Goal: Task Accomplishment & Management: Use online tool/utility

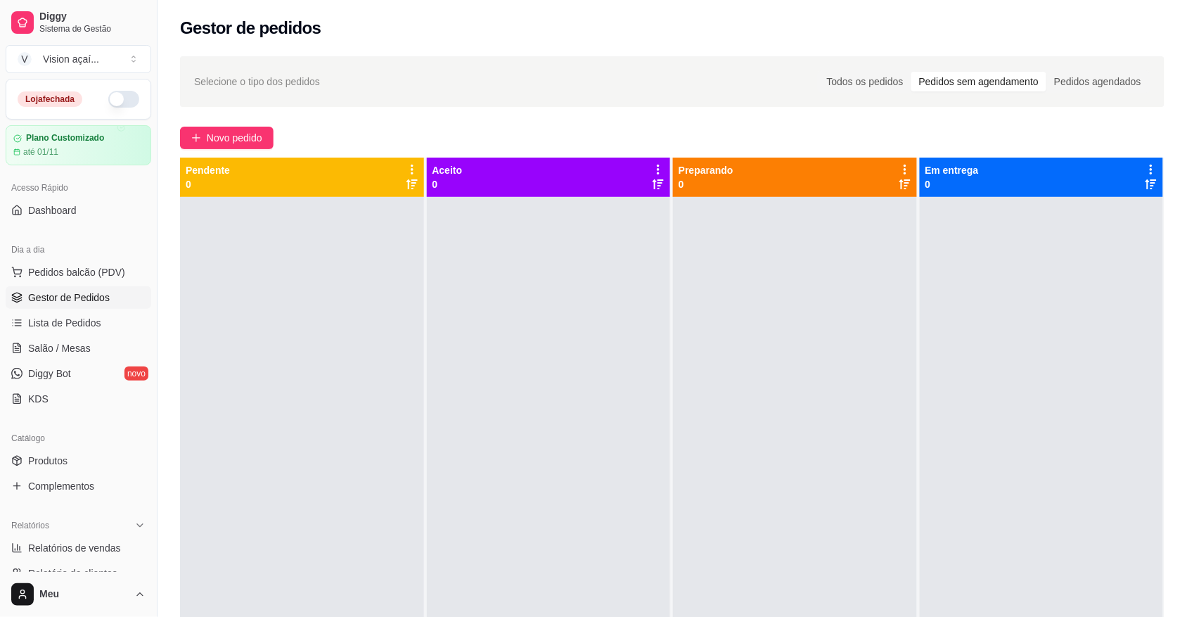
click at [84, 297] on span "Gestor de Pedidos" at bounding box center [69, 297] width 82 height 14
click at [77, 317] on span "Lista de Pedidos" at bounding box center [64, 323] width 73 height 14
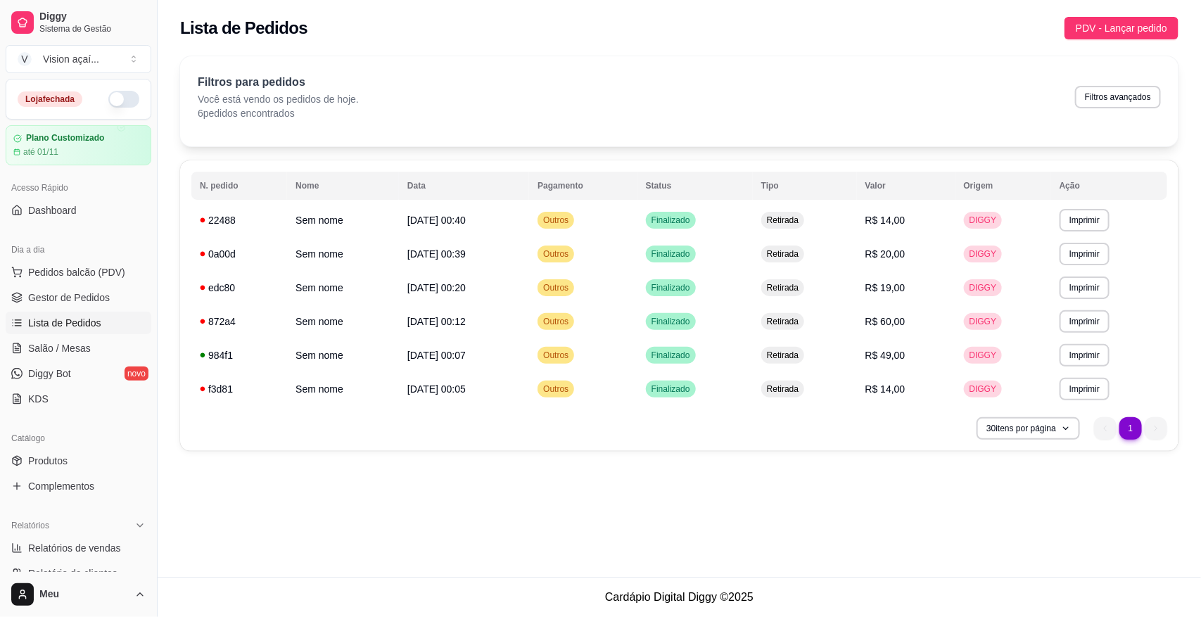
click at [285, 157] on div "**********" at bounding box center [679, 253] width 998 height 395
click at [63, 300] on span "Gestor de Pedidos" at bounding box center [69, 297] width 82 height 14
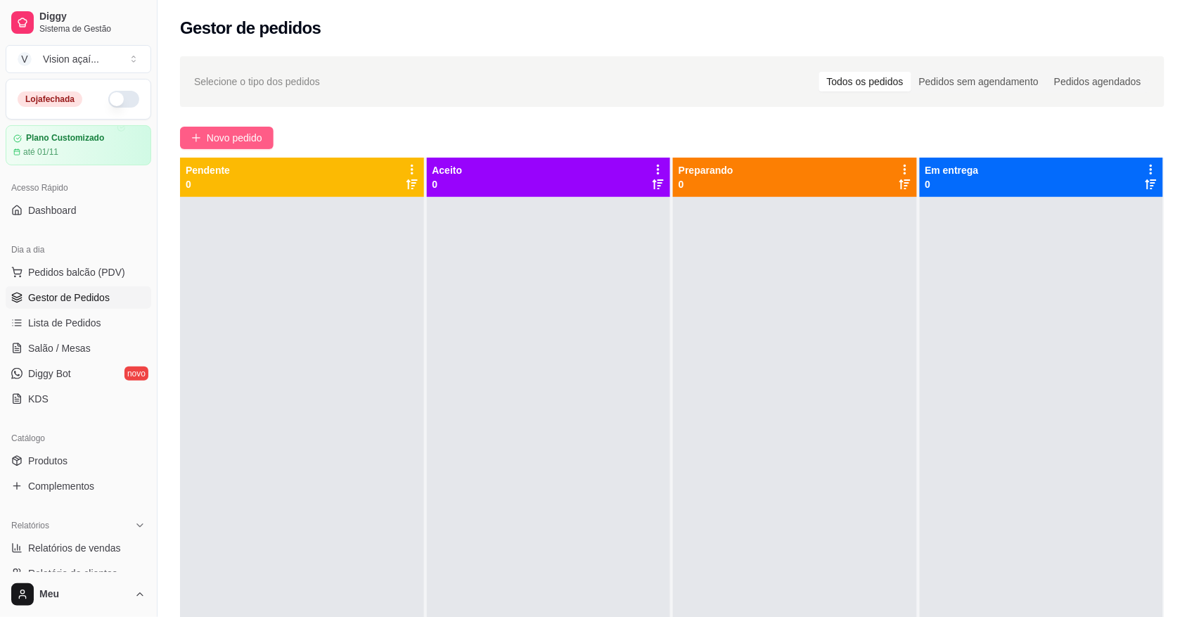
click at [236, 131] on span "Novo pedido" at bounding box center [235, 137] width 56 height 15
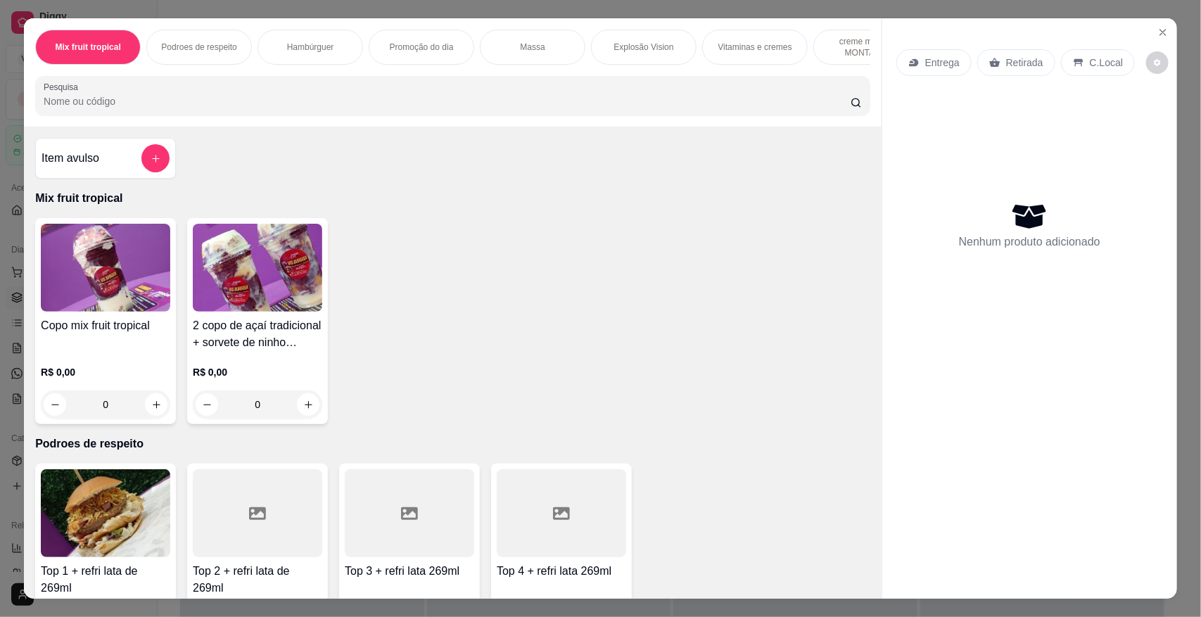
click at [319, 53] on p "Hambúrguer" at bounding box center [310, 46] width 47 height 11
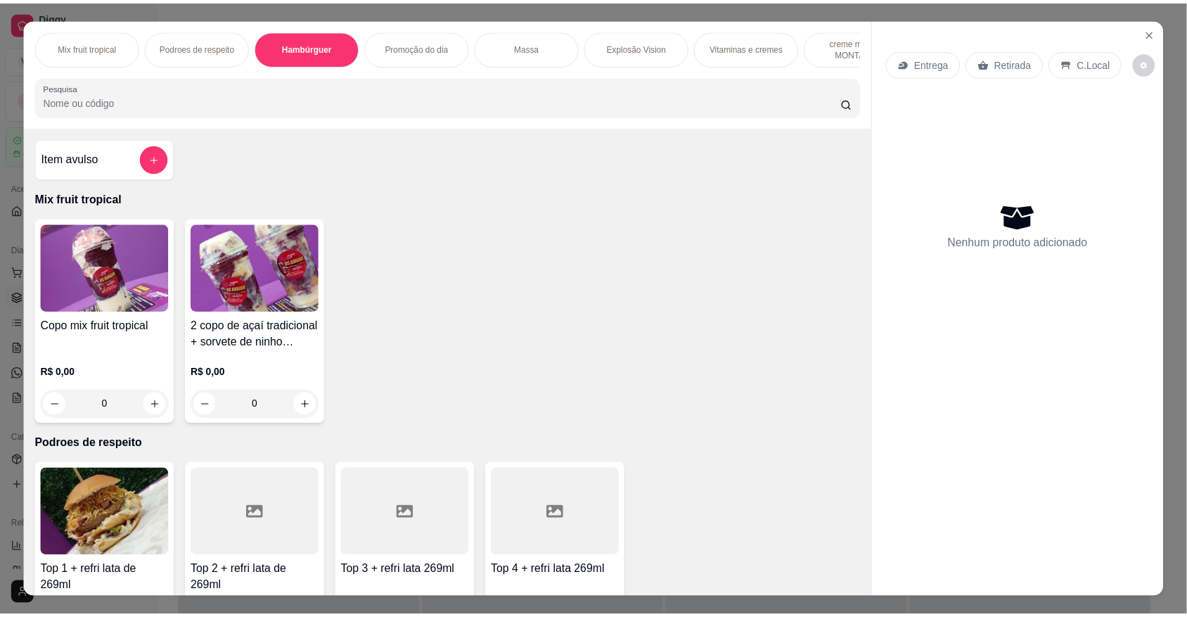
scroll to position [26, 0]
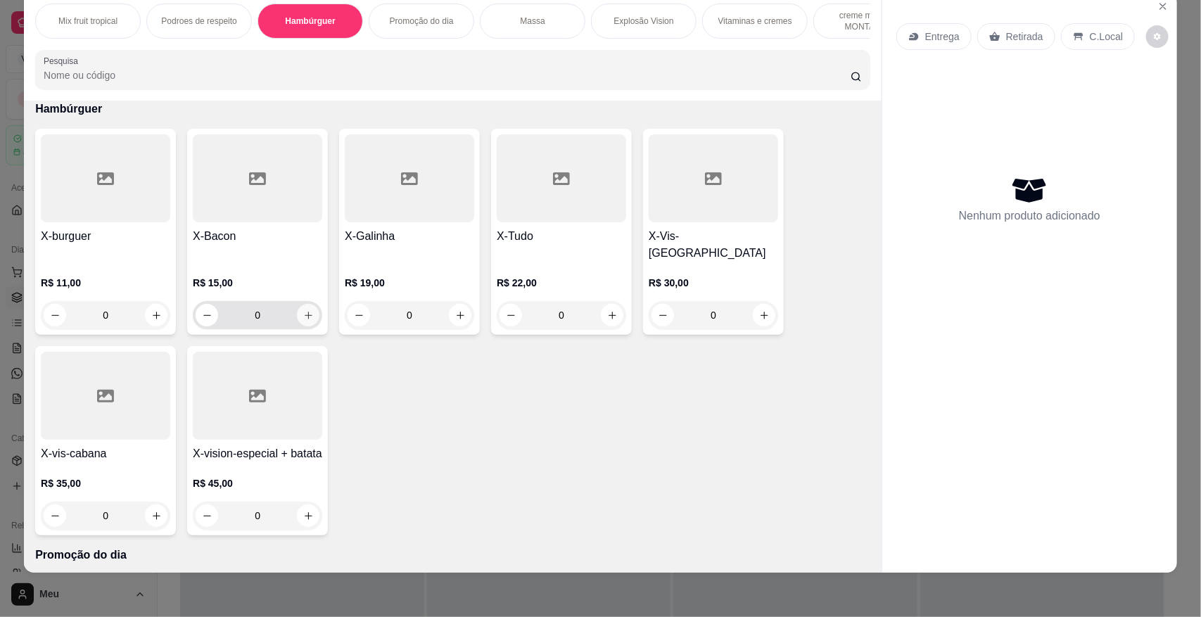
click at [304, 313] on icon "increase-product-quantity" at bounding box center [308, 315] width 11 height 11
type input "1"
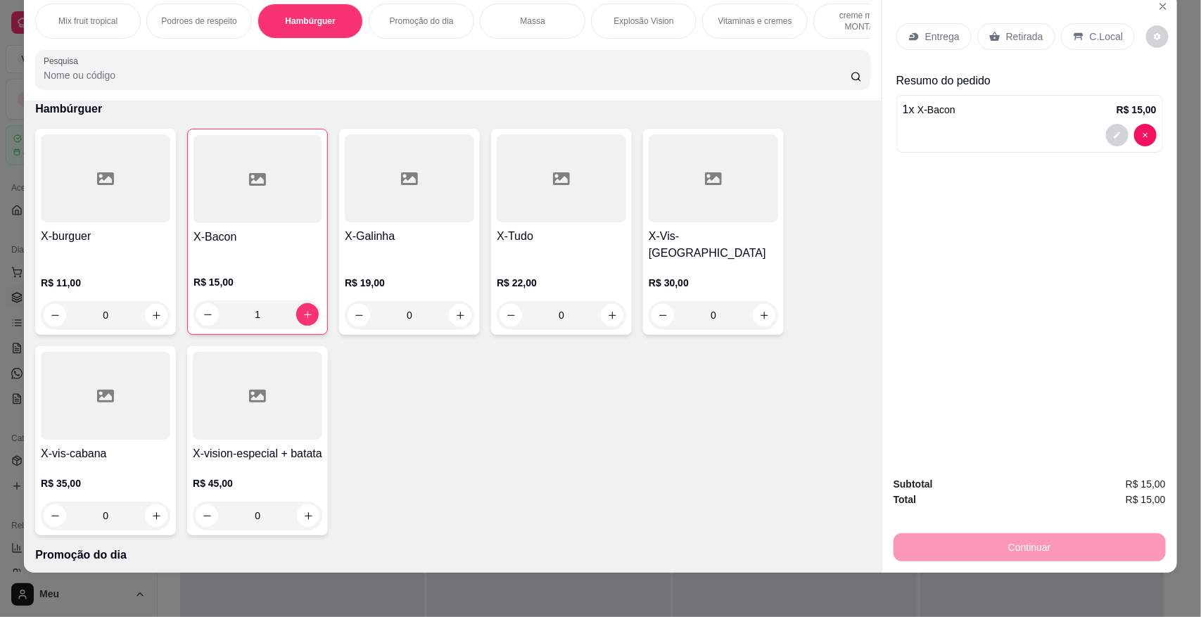
click at [1009, 34] on p "Retirada" at bounding box center [1024, 37] width 37 height 14
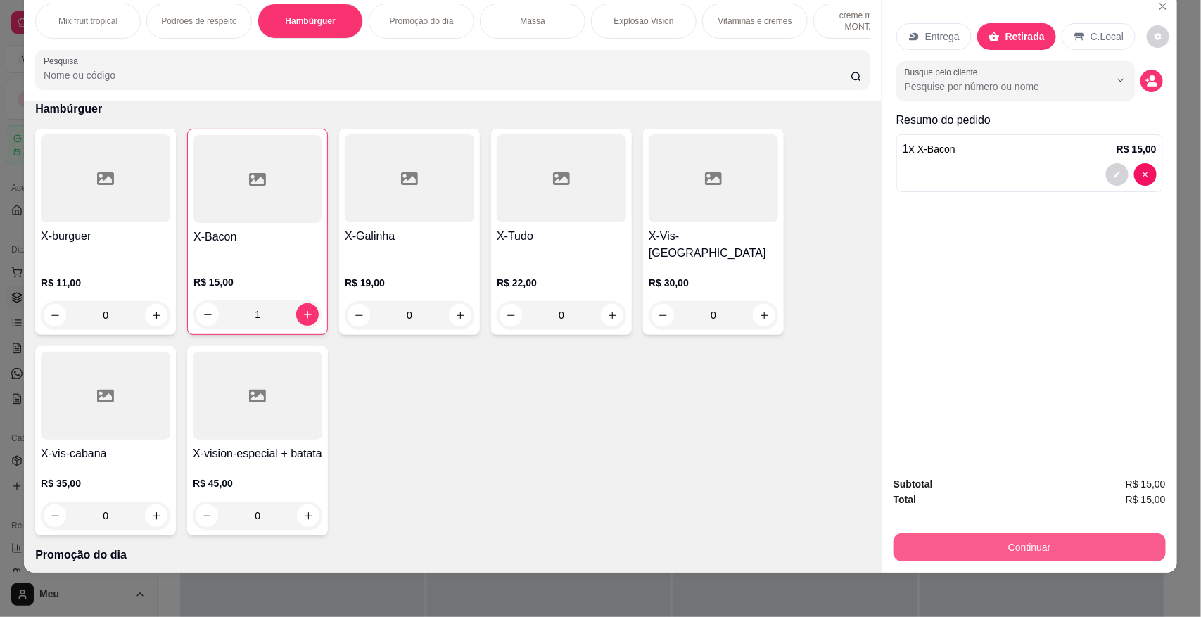
click at [1025, 535] on button "Continuar" at bounding box center [1029, 547] width 272 height 28
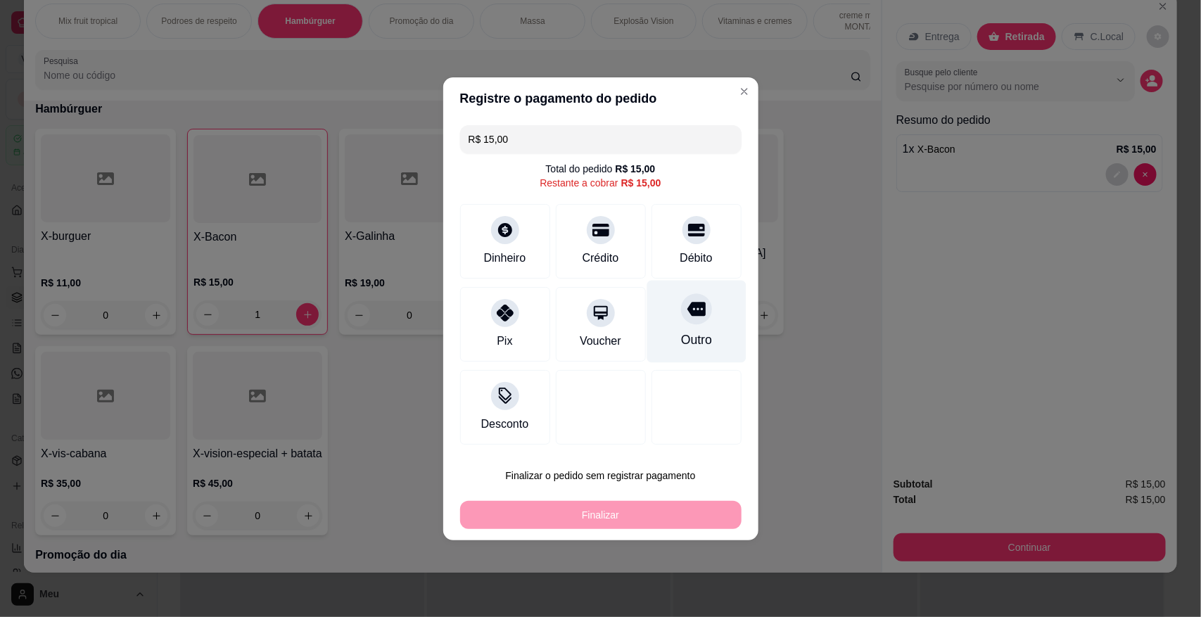
click at [672, 321] on div "Outro" at bounding box center [695, 321] width 99 height 82
type input "R$ 0,00"
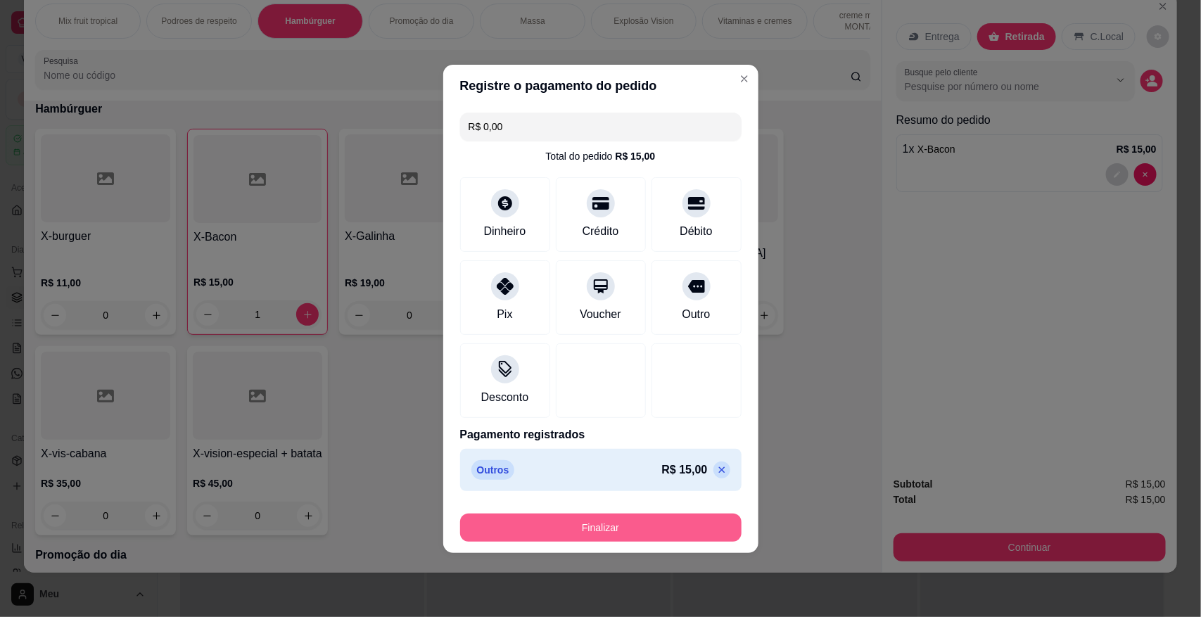
click at [620, 520] on button "Finalizar" at bounding box center [600, 527] width 281 height 28
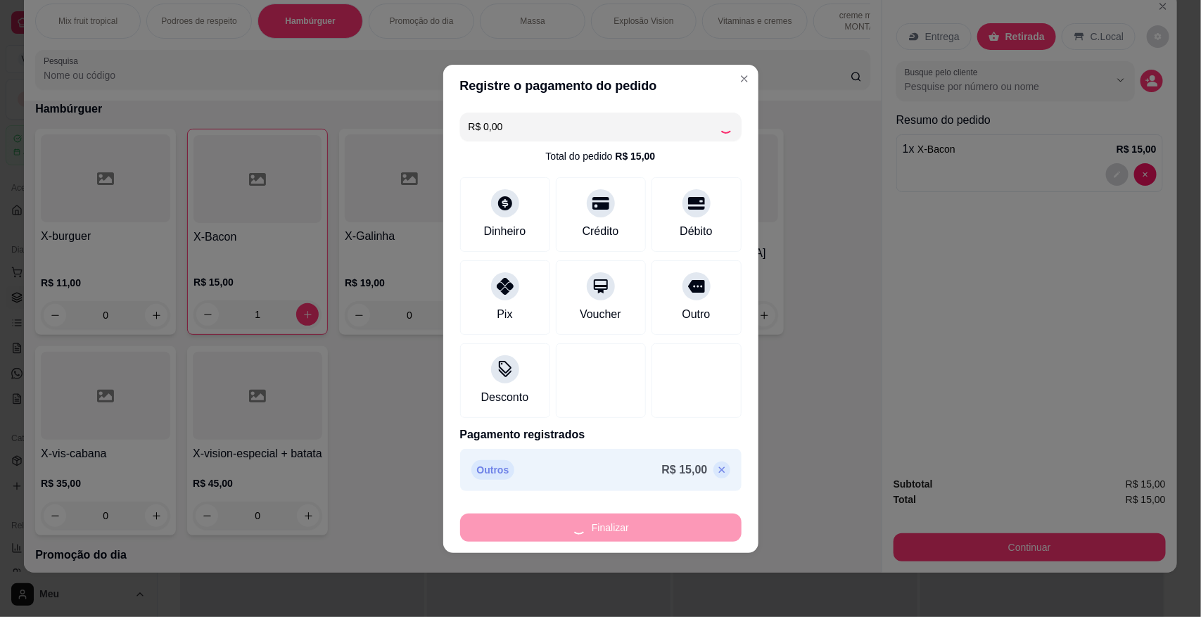
type input "0"
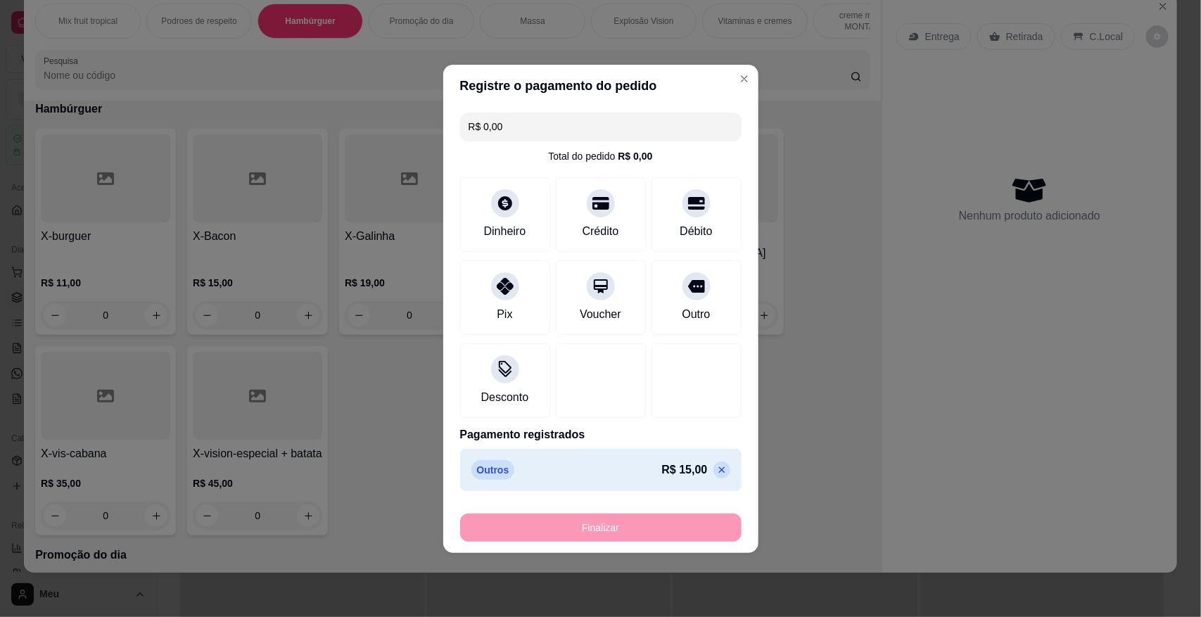
type input "-R$ 15,00"
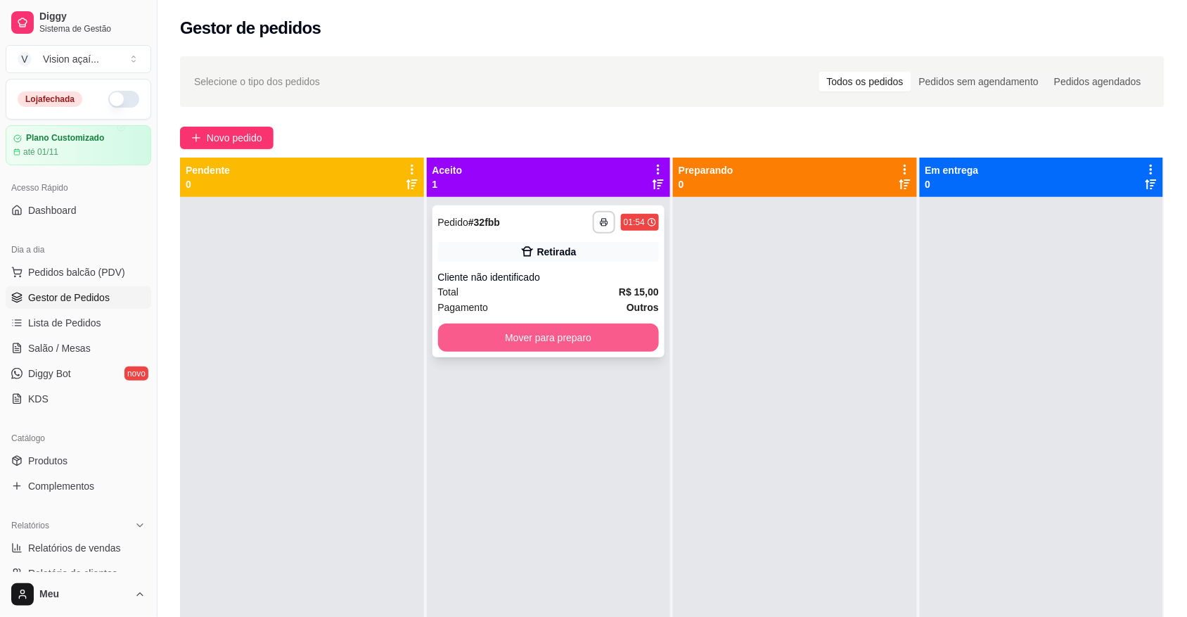
click at [573, 343] on button "Mover para preparo" at bounding box center [549, 338] width 222 height 28
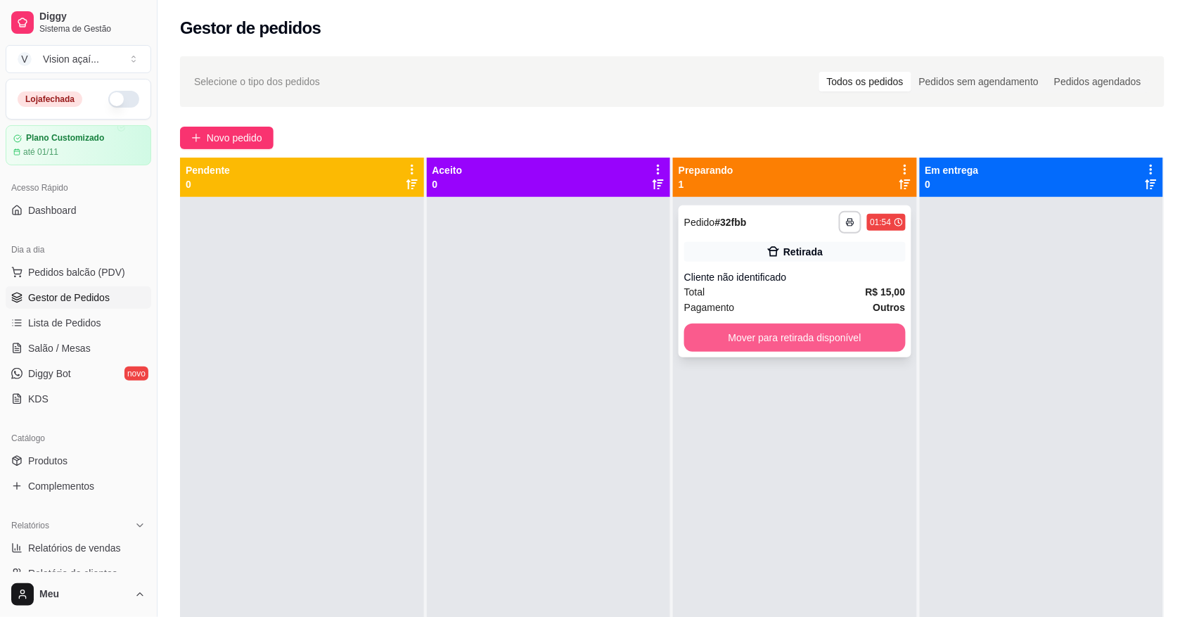
click at [708, 333] on button "Mover para retirada disponível" at bounding box center [795, 338] width 222 height 28
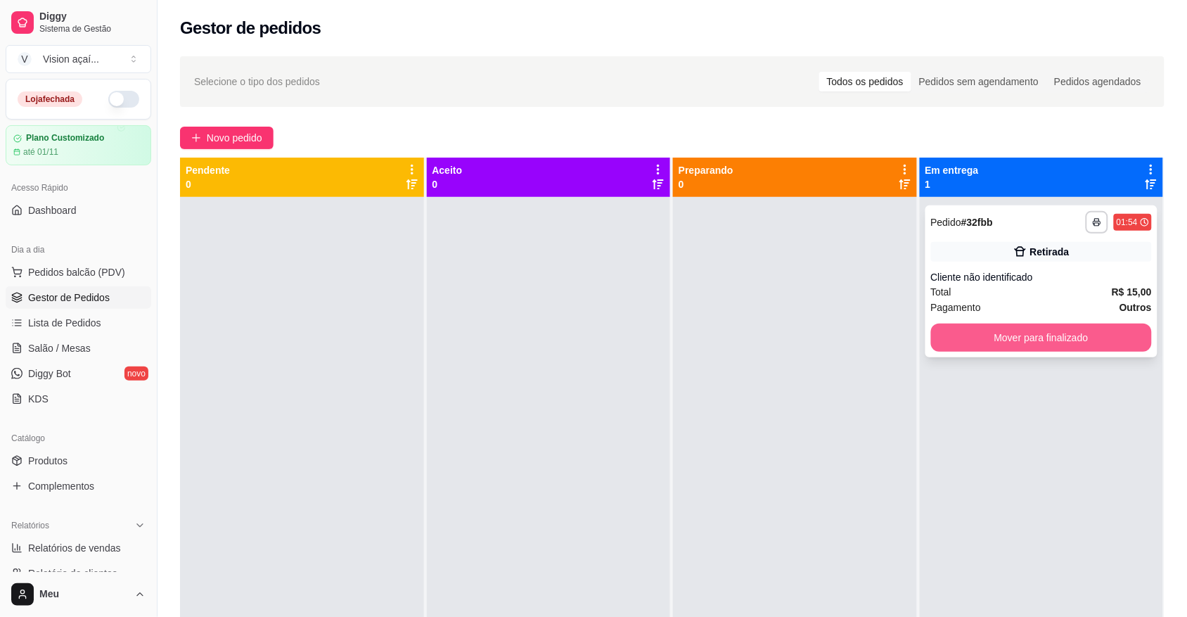
click at [944, 345] on button "Mover para finalizado" at bounding box center [1042, 338] width 222 height 28
